Goal: Use online tool/utility

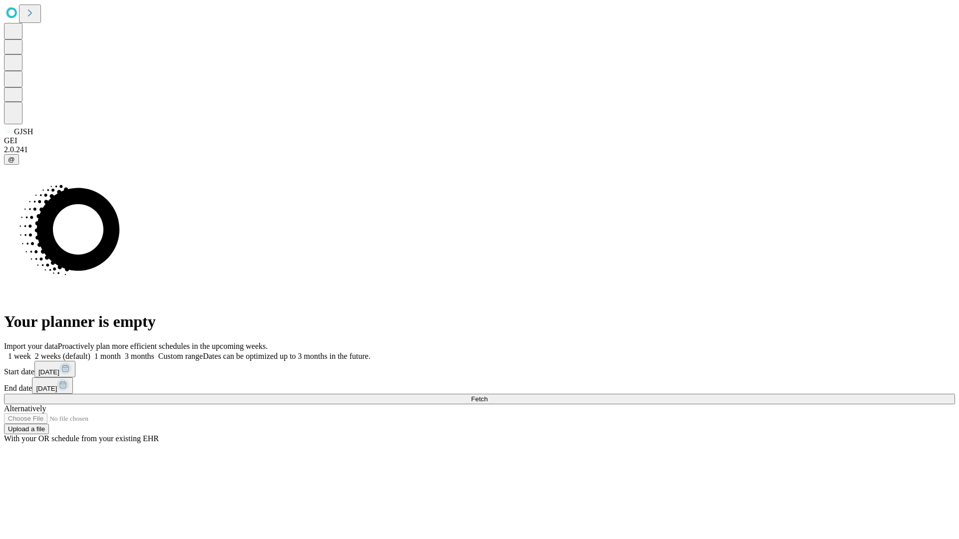
click at [487, 396] on span "Fetch" at bounding box center [479, 399] width 16 height 7
